Goal: Information Seeking & Learning: Learn about a topic

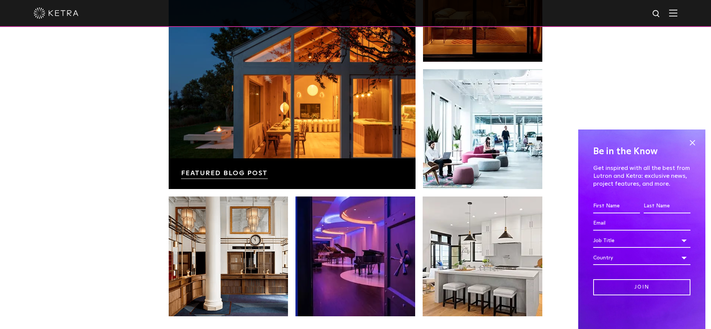
scroll to position [1355, 0]
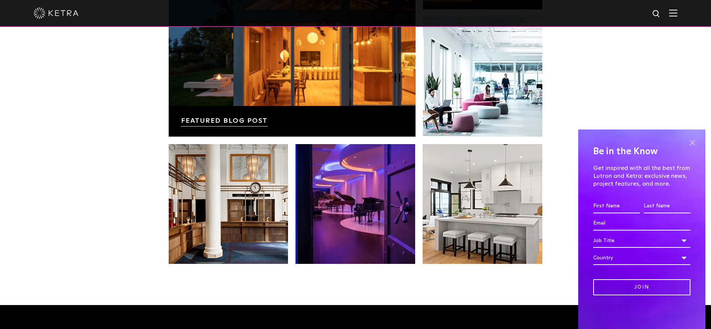
click at [694, 141] on span at bounding box center [691, 142] width 11 height 11
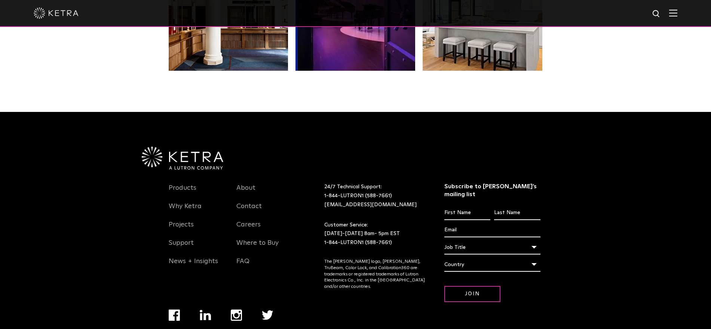
scroll to position [1572, 0]
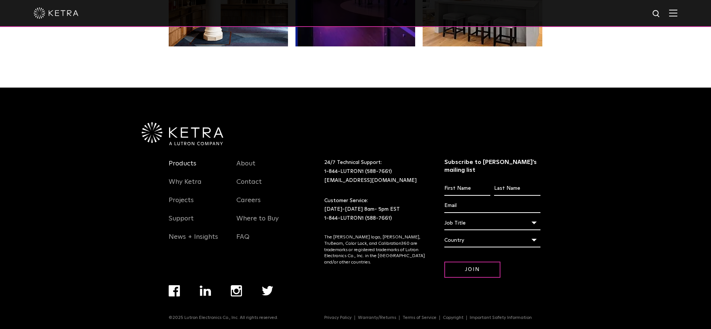
click at [174, 165] on link "Products" at bounding box center [183, 167] width 28 height 17
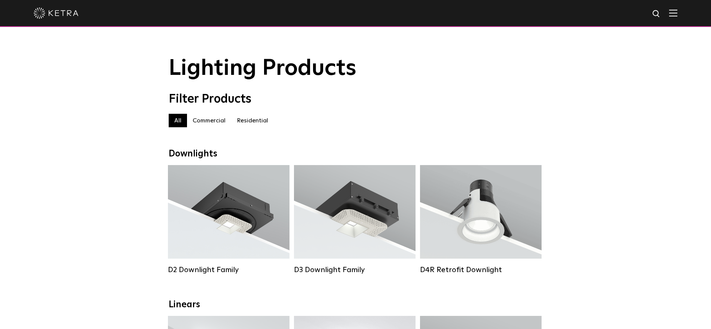
scroll to position [47, 0]
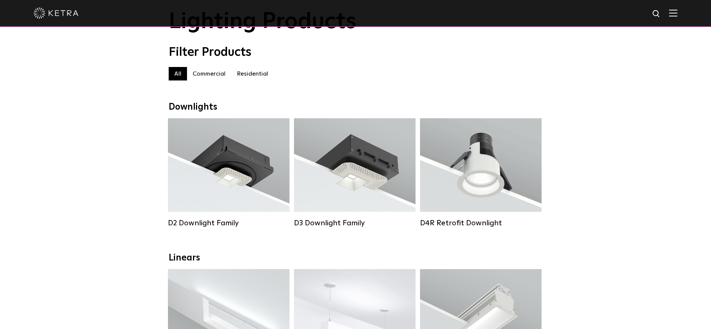
click at [246, 76] on label "Residential" at bounding box center [252, 73] width 43 height 13
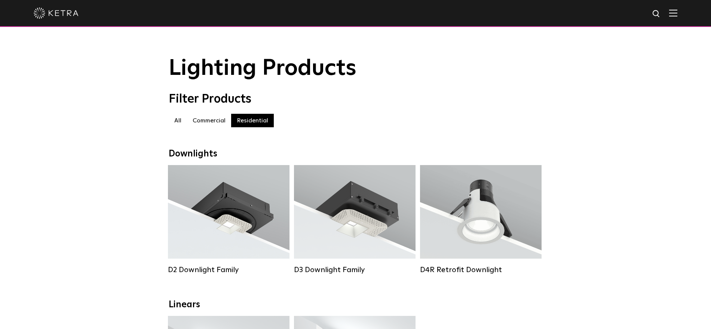
click at [684, 13] on div at bounding box center [355, 13] width 711 height 27
click at [677, 13] on img at bounding box center [673, 12] width 8 height 7
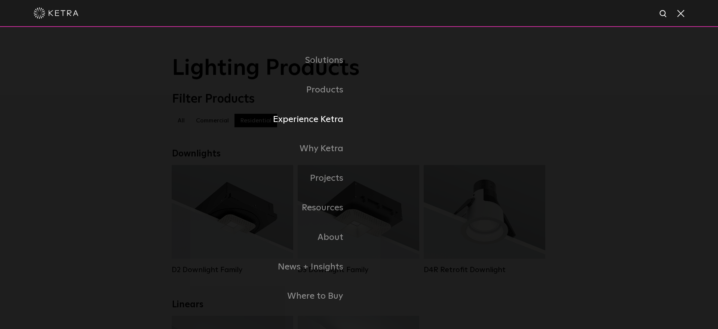
click at [321, 120] on link "Experience Ketra" at bounding box center [265, 120] width 187 height 30
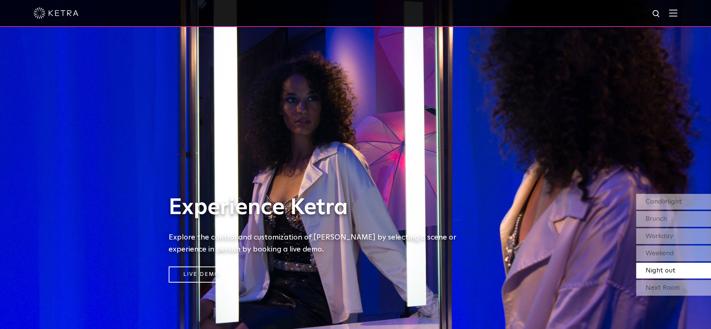
click at [677, 11] on img at bounding box center [673, 12] width 8 height 7
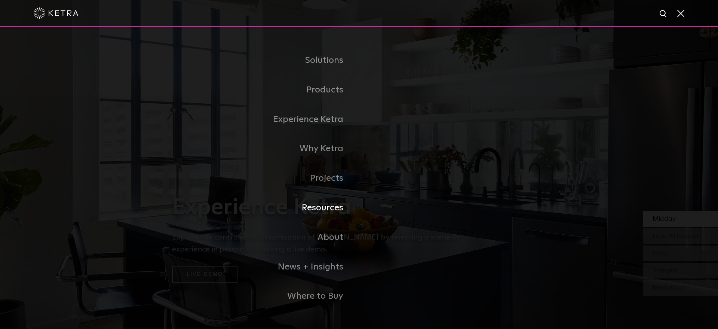
click at [328, 208] on link "Resources" at bounding box center [265, 208] width 187 height 30
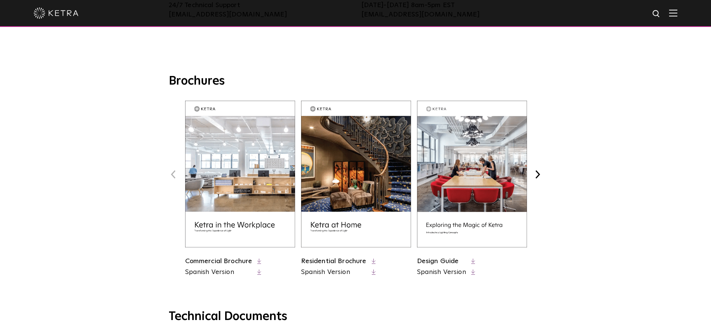
scroll to position [280, 0]
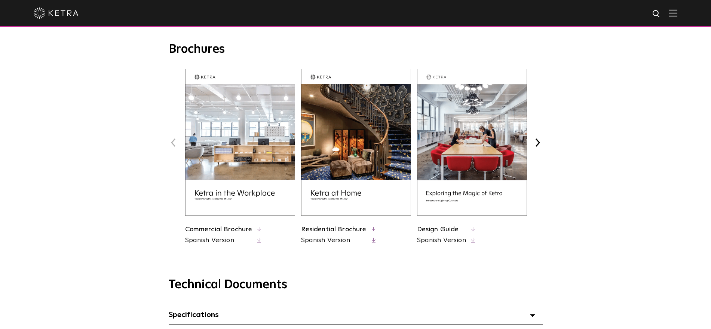
click at [363, 148] on img at bounding box center [356, 142] width 110 height 147
